Goal: Task Accomplishment & Management: Complete application form

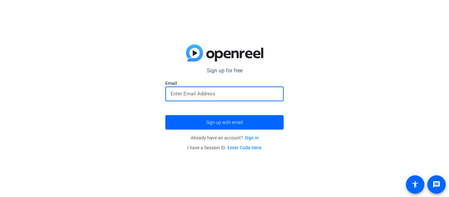
click at [251, 96] on input "email" at bounding box center [225, 94] width 108 height 8
type input "[EMAIL_ADDRESS][DOMAIN_NAME]"
click at [165, 115] on button "Sign up with email" at bounding box center [224, 122] width 118 height 14
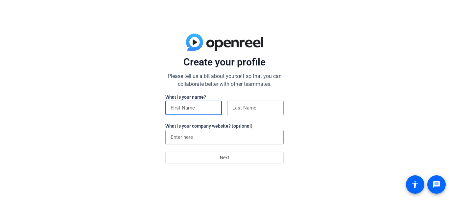
click at [207, 107] on input at bounding box center [194, 108] width 46 height 8
type input "[PERSON_NAME]"
click at [256, 111] on input at bounding box center [256, 108] width 46 height 8
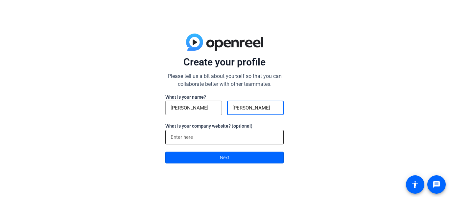
type input "[PERSON_NAME]"
click at [233, 139] on input at bounding box center [225, 137] width 108 height 8
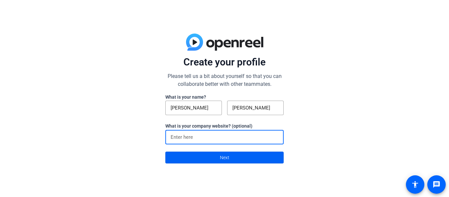
click at [236, 155] on span at bounding box center [225, 158] width 118 height 16
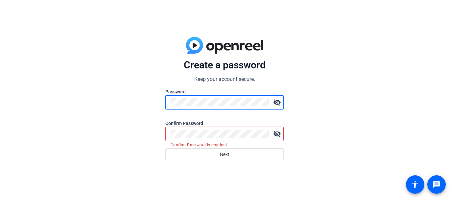
click at [167, 102] on div "visibility_off" at bounding box center [224, 102] width 118 height 14
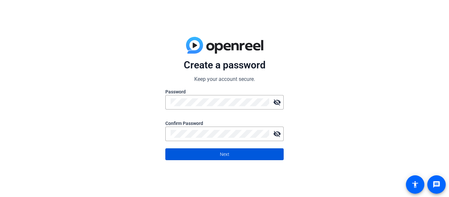
click at [190, 153] on span at bounding box center [225, 154] width 118 height 16
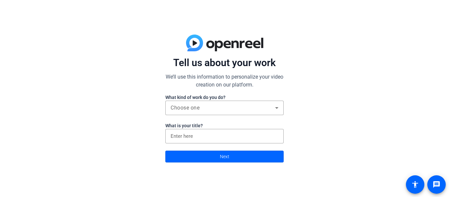
click at [258, 117] on div at bounding box center [224, 118] width 118 height 7
click at [257, 116] on div at bounding box center [224, 118] width 118 height 7
click at [251, 112] on div "Choose one" at bounding box center [223, 108] width 105 height 8
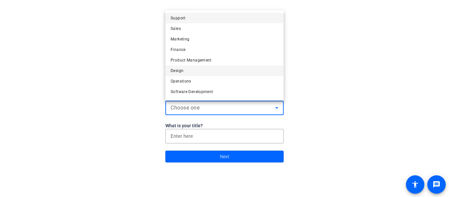
scroll to position [20, 0]
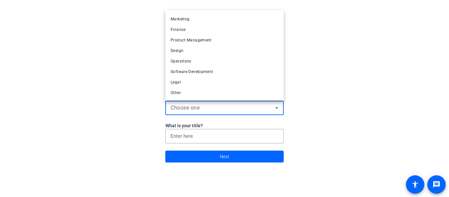
click at [229, 120] on div at bounding box center [224, 98] width 449 height 197
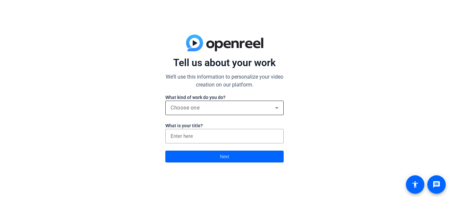
click at [229, 112] on div "Choose one" at bounding box center [223, 108] width 105 height 8
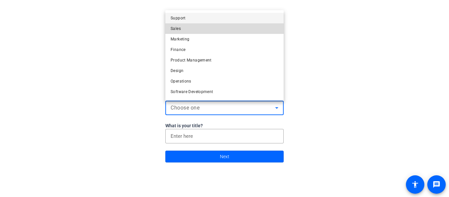
click at [196, 27] on mat-option "Sales" at bounding box center [224, 28] width 118 height 11
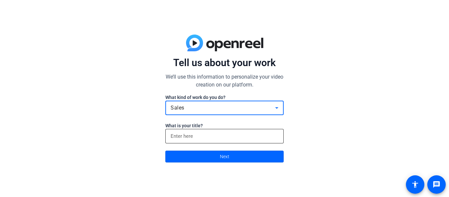
click at [193, 135] on input at bounding box center [225, 136] width 108 height 8
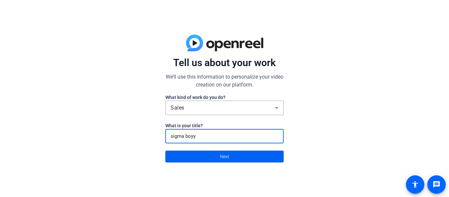
type input "sigma boyy"
click at [189, 158] on span at bounding box center [225, 157] width 118 height 16
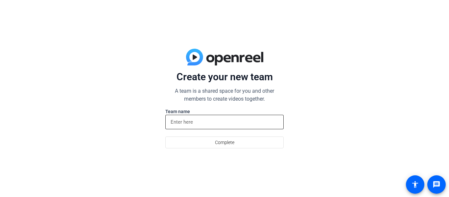
click at [200, 126] on input at bounding box center [225, 122] width 108 height 8
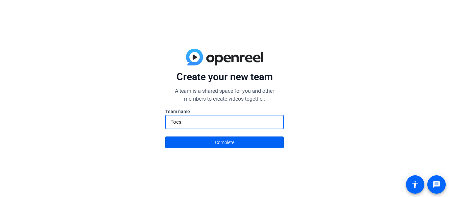
type input "Toes"
click at [200, 147] on span at bounding box center [225, 143] width 118 height 16
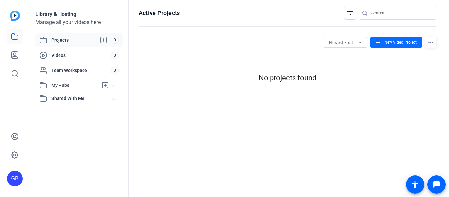
click at [377, 41] on mat-icon "add" at bounding box center [378, 42] width 7 height 7
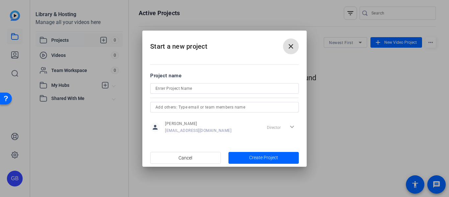
click at [246, 91] on input at bounding box center [225, 89] width 138 height 8
type input "toes"
click at [249, 158] on span "Create Project" at bounding box center [263, 157] width 29 height 7
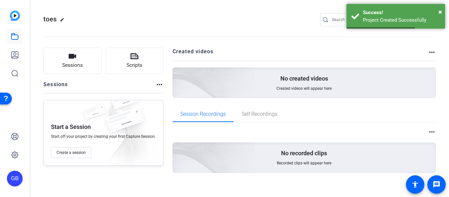
scroll to position [5, 0]
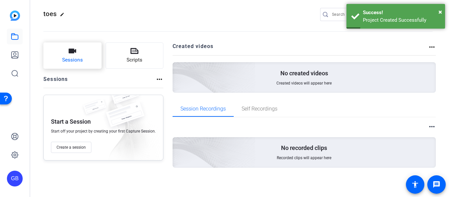
click at [87, 55] on button "Sessions" at bounding box center [72, 55] width 58 height 26
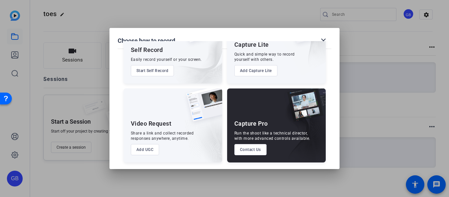
scroll to position [0, 0]
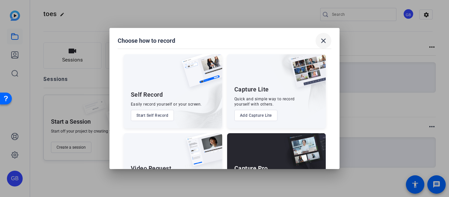
click at [322, 40] on mat-icon "close" at bounding box center [324, 41] width 8 height 8
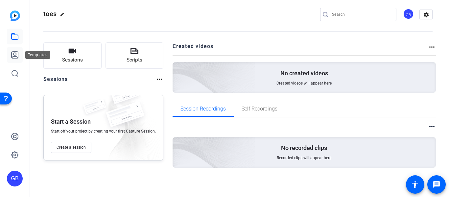
click at [9, 58] on link at bounding box center [15, 55] width 16 height 16
